Goal: Task Accomplishment & Management: Use online tool/utility

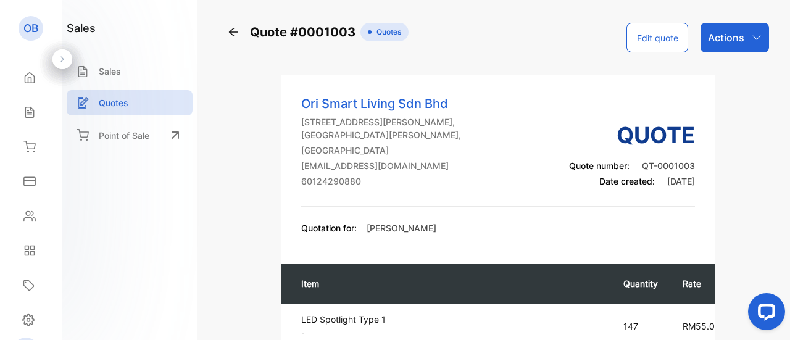
scroll to position [307, 0]
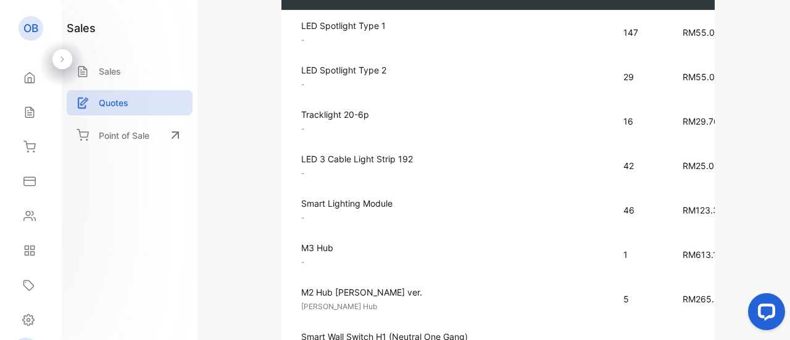
scroll to position [293, 0]
click at [660, 163] on td "42" at bounding box center [640, 166] width 59 height 44
drag, startPoint x: 689, startPoint y: 161, endPoint x: 754, endPoint y: 161, distance: 65.4
